Goal: Navigation & Orientation: Find specific page/section

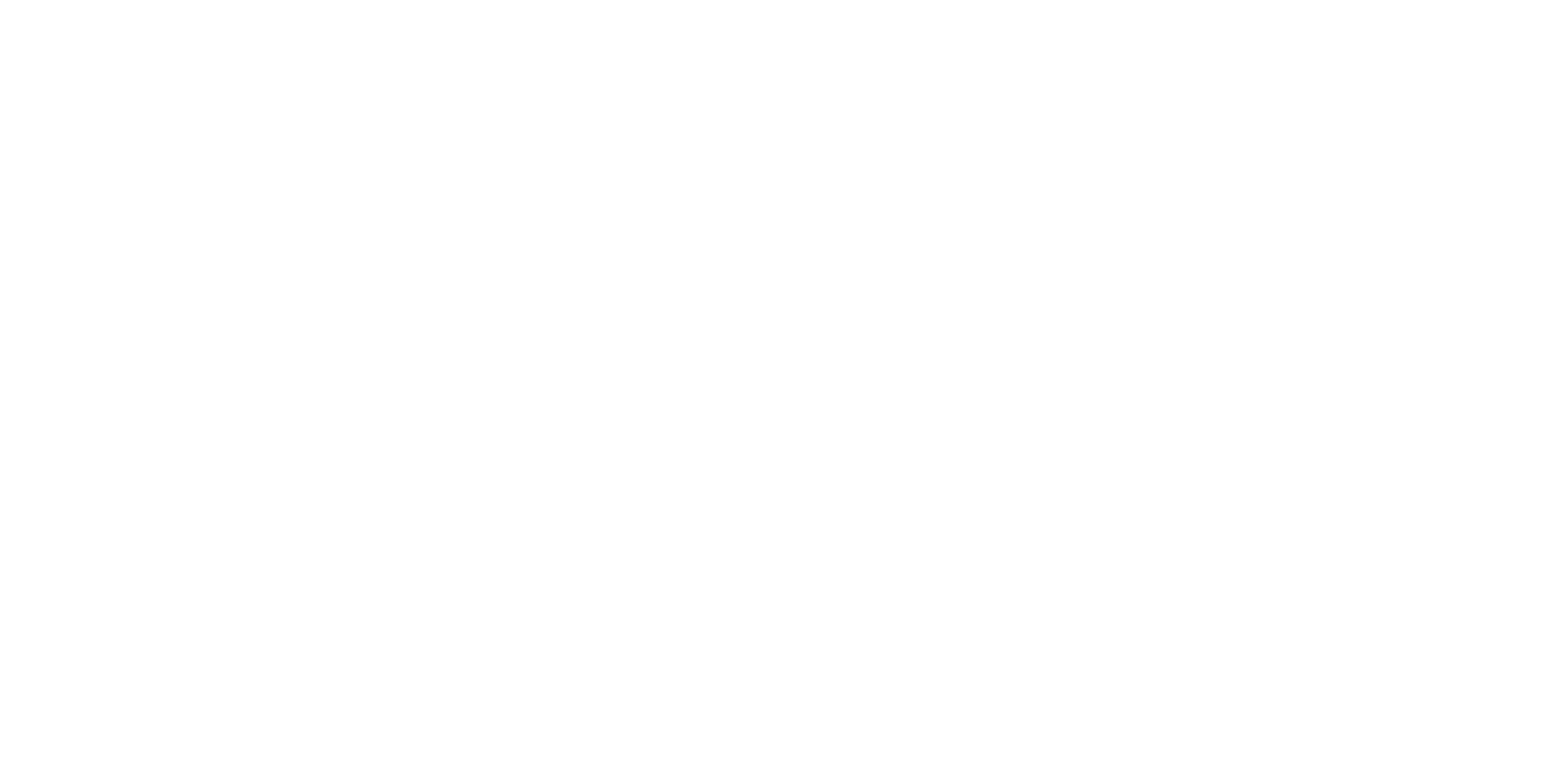
select select "******"
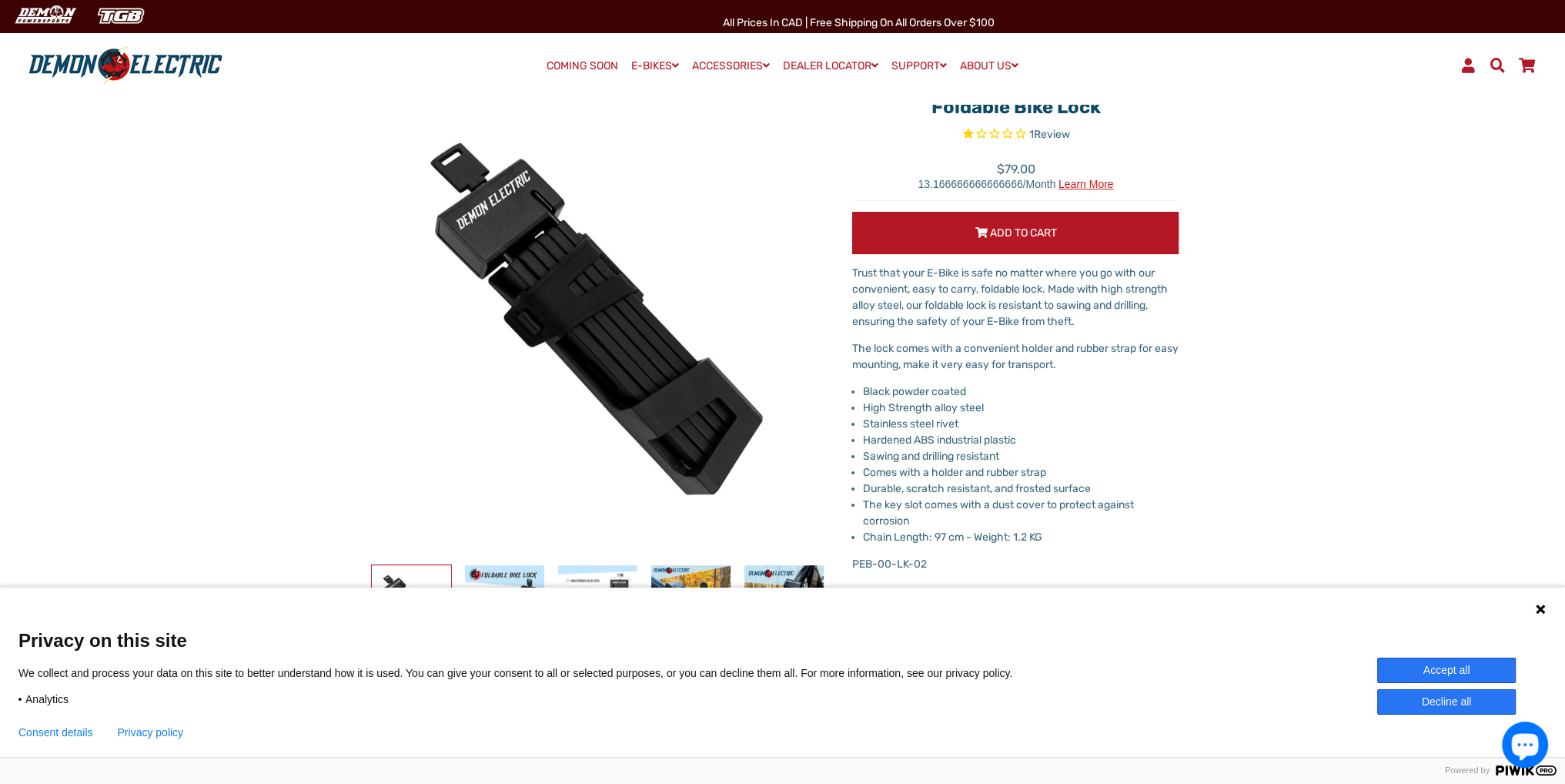
scroll to position [154, 0]
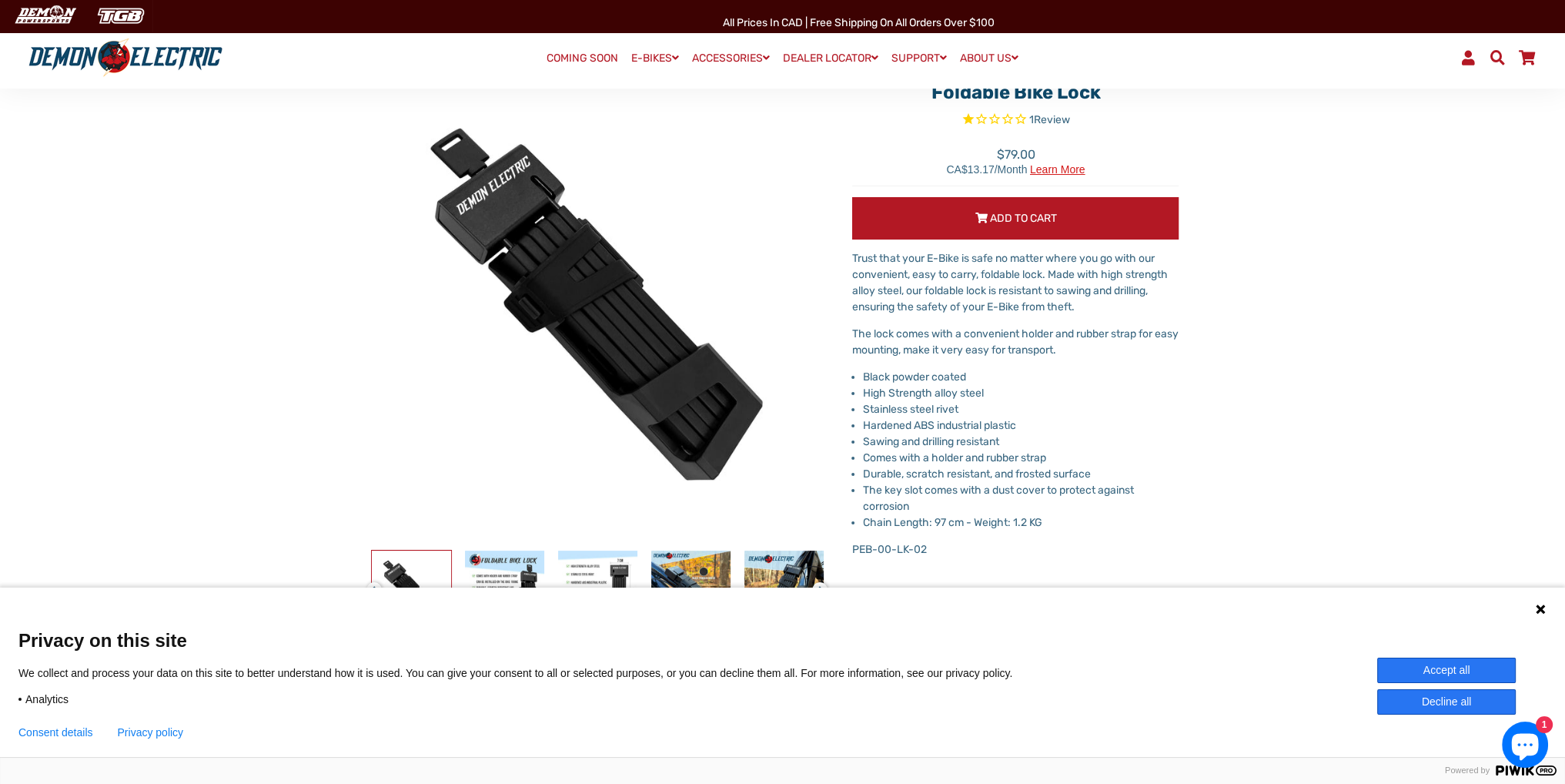
click at [1534, 600] on div "Language 1 Language 2 Language 3" at bounding box center [782, 607] width 1565 height 38
click at [1539, 609] on icon at bounding box center [1541, 609] width 10 height 10
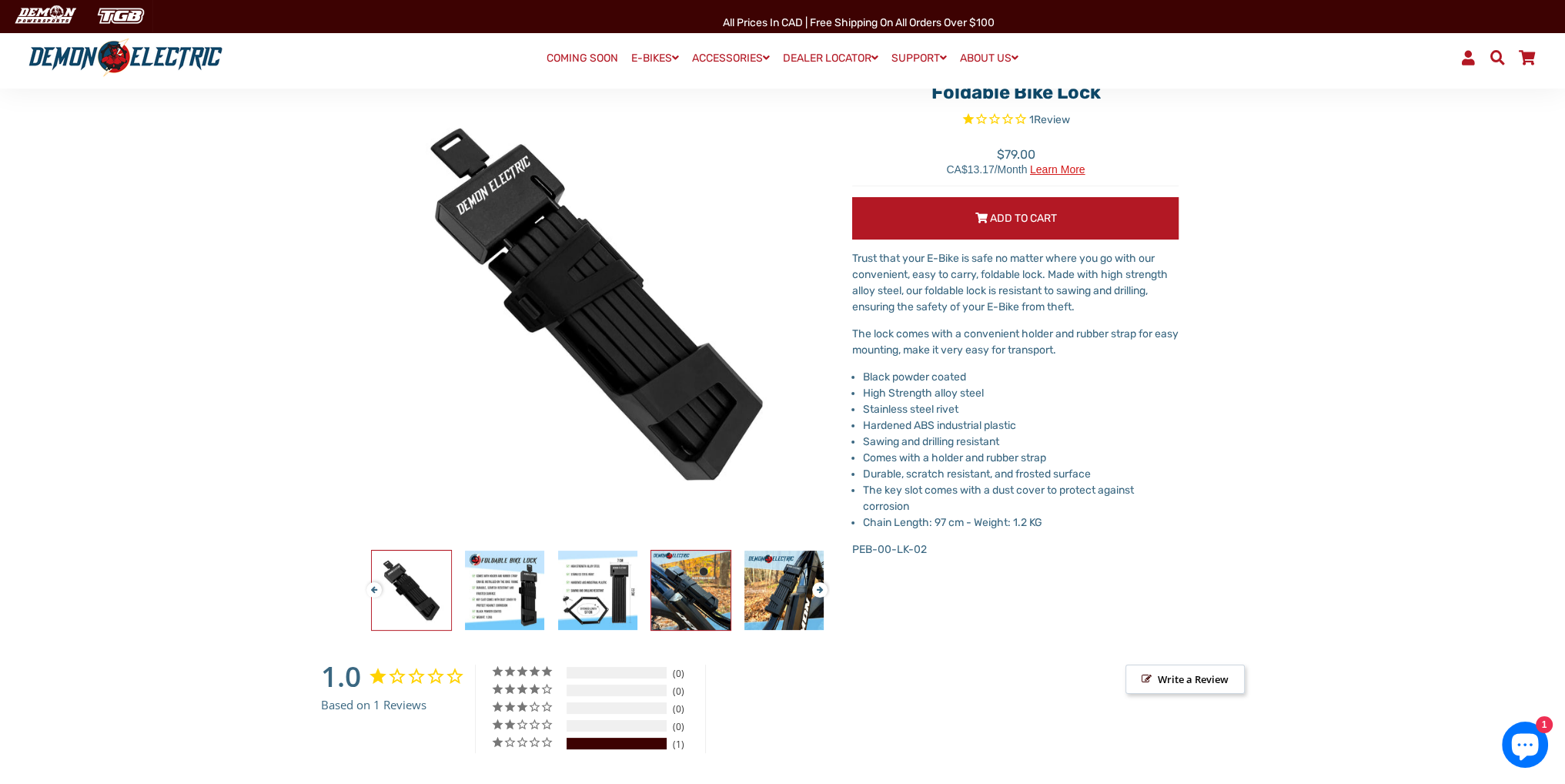
click at [673, 570] on img at bounding box center [691, 589] width 79 height 79
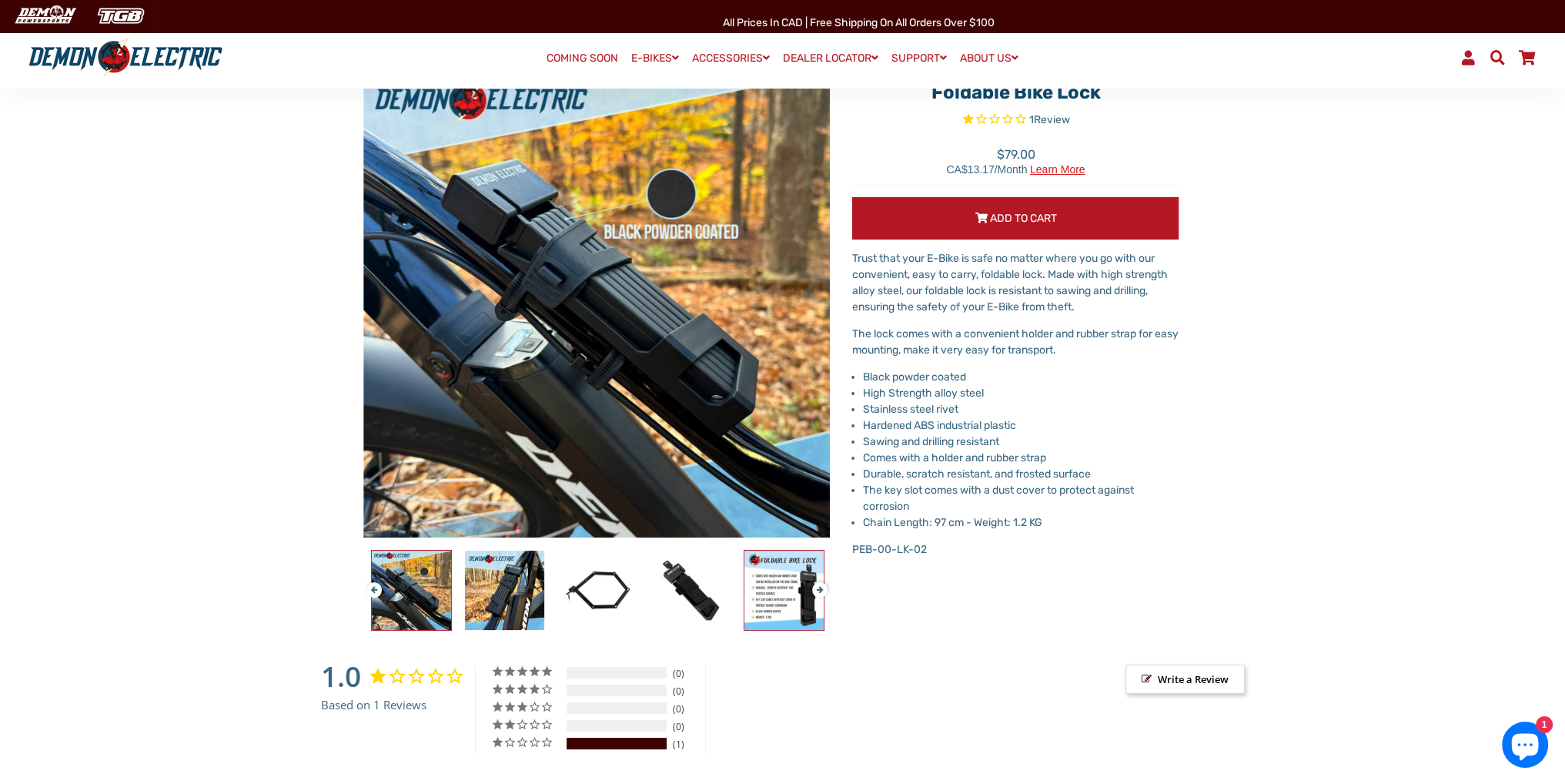
click at [790, 588] on img at bounding box center [784, 589] width 79 height 79
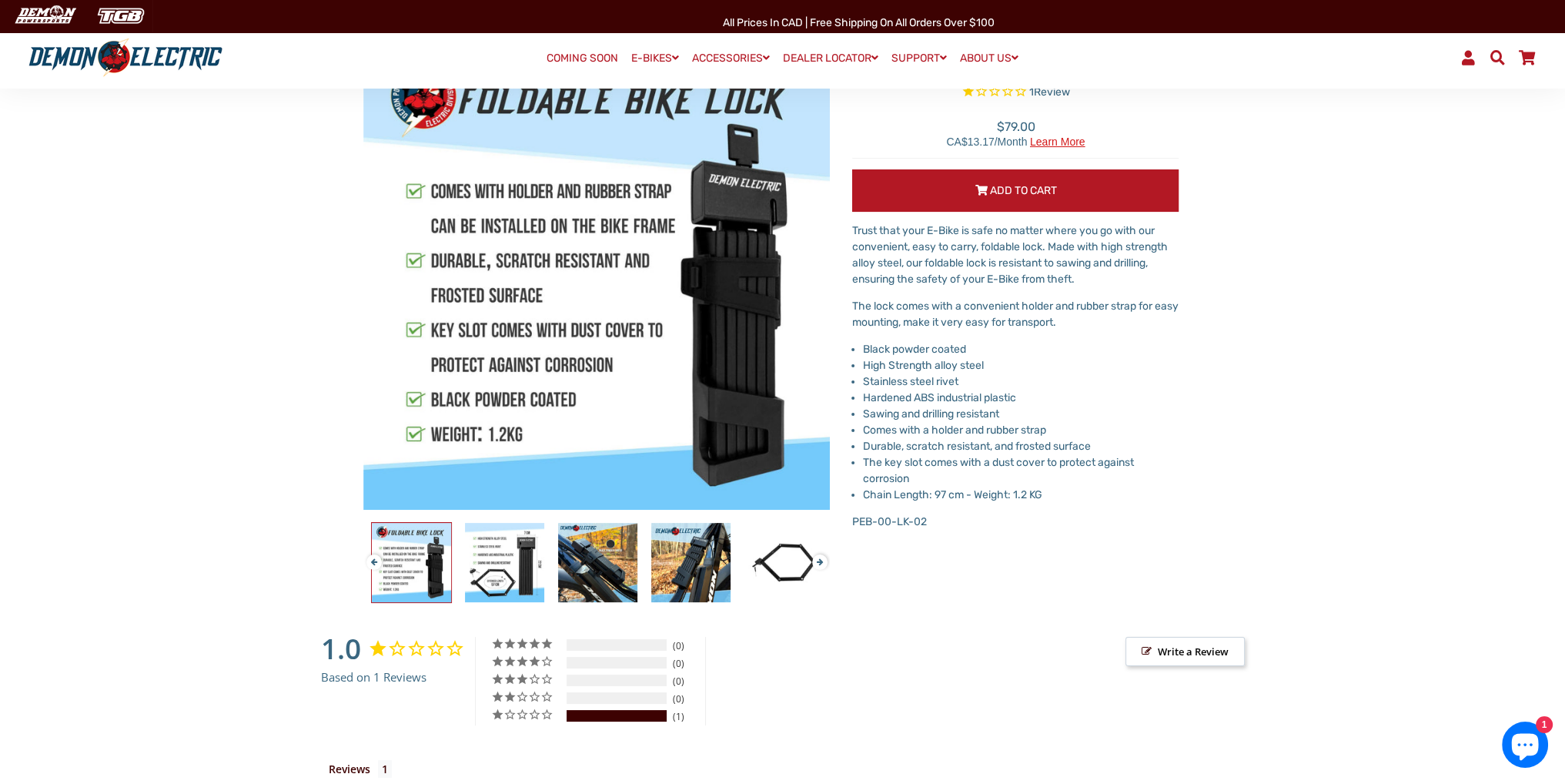
scroll to position [0, 0]
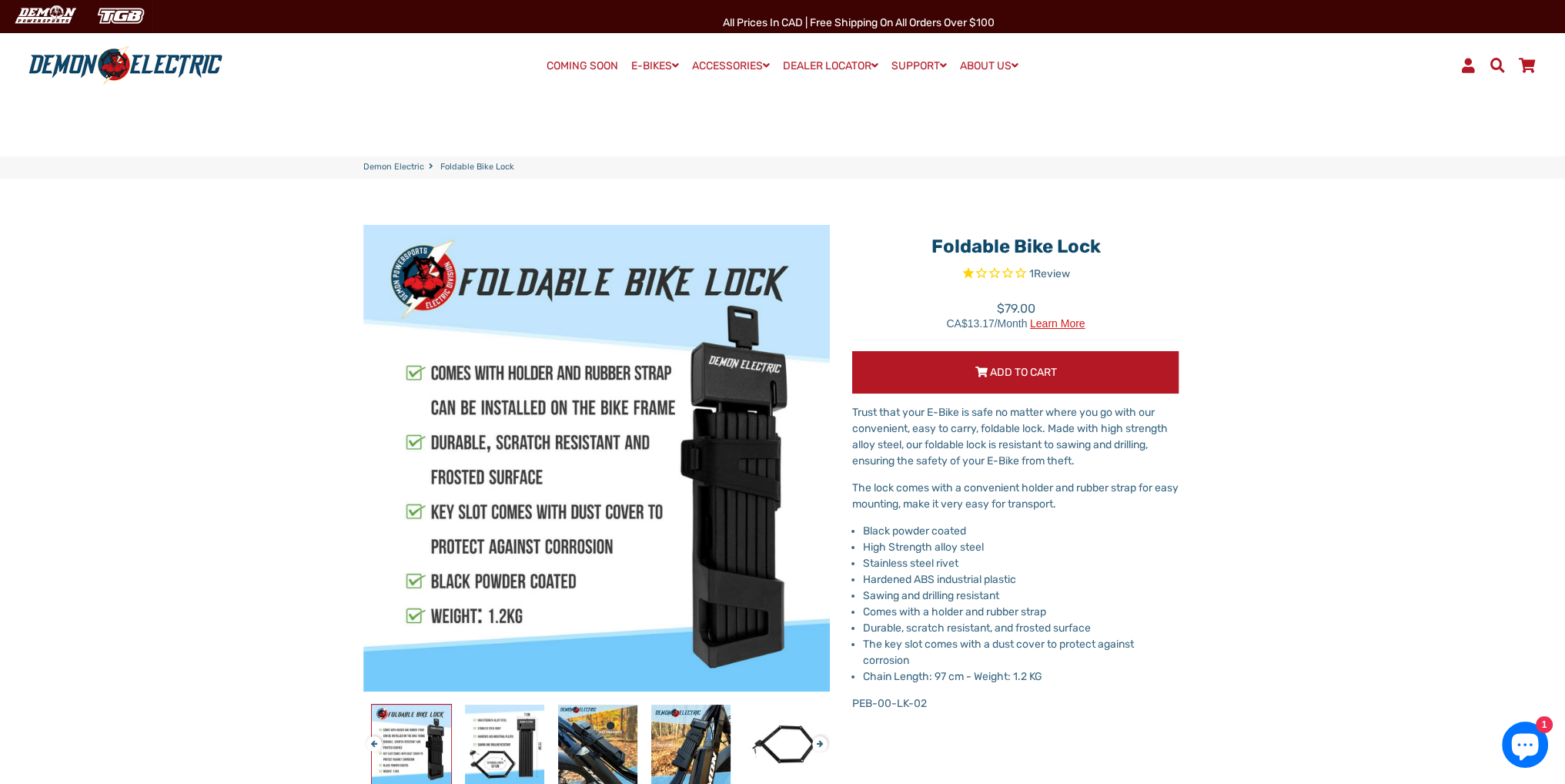
click at [572, 62] on link "COMING SOON" at bounding box center [583, 65] width 82 height 22
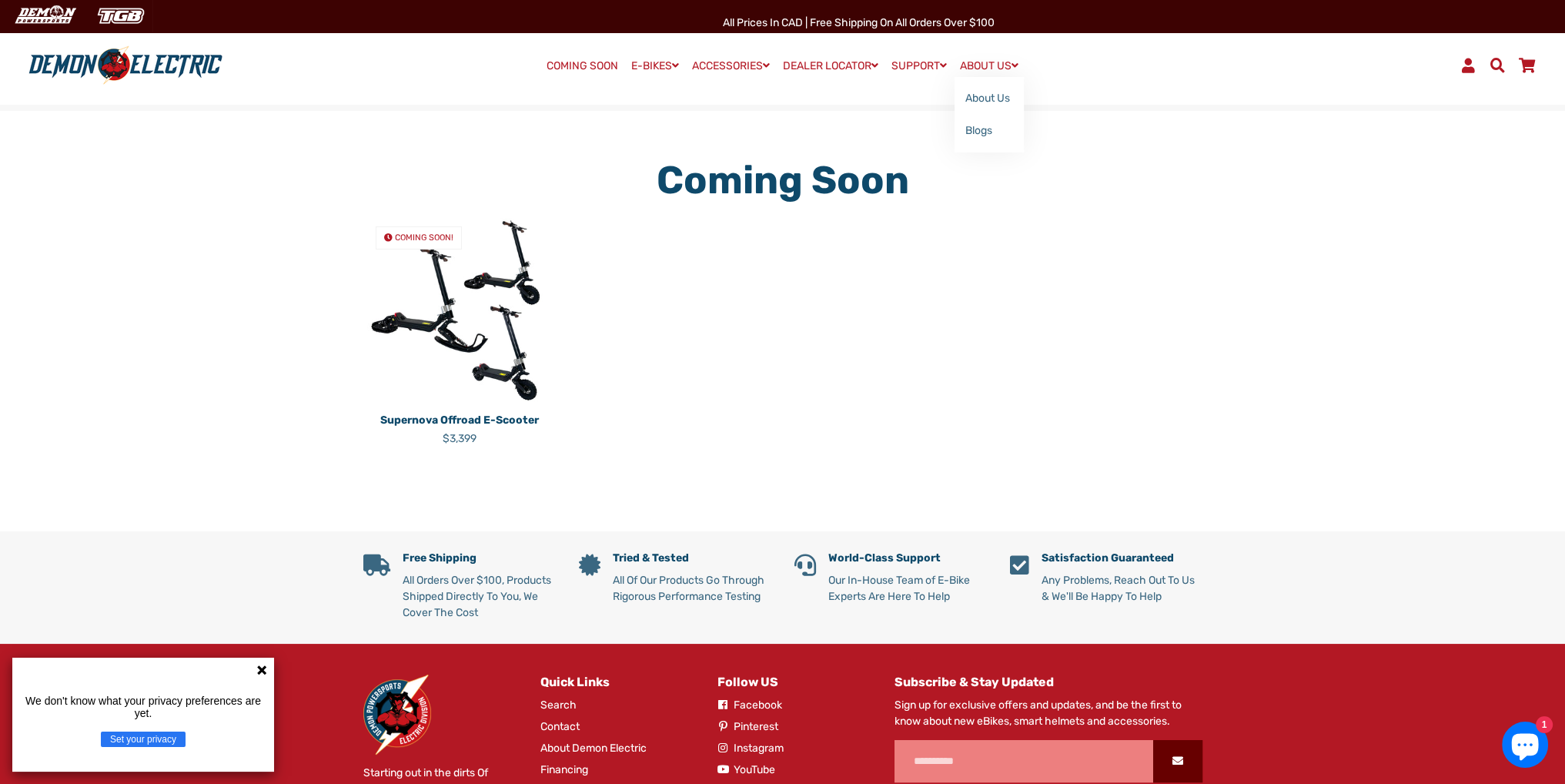
click at [1018, 64] on span at bounding box center [1016, 65] width 7 height 10
